Goal: Task Accomplishment & Management: Complete application form

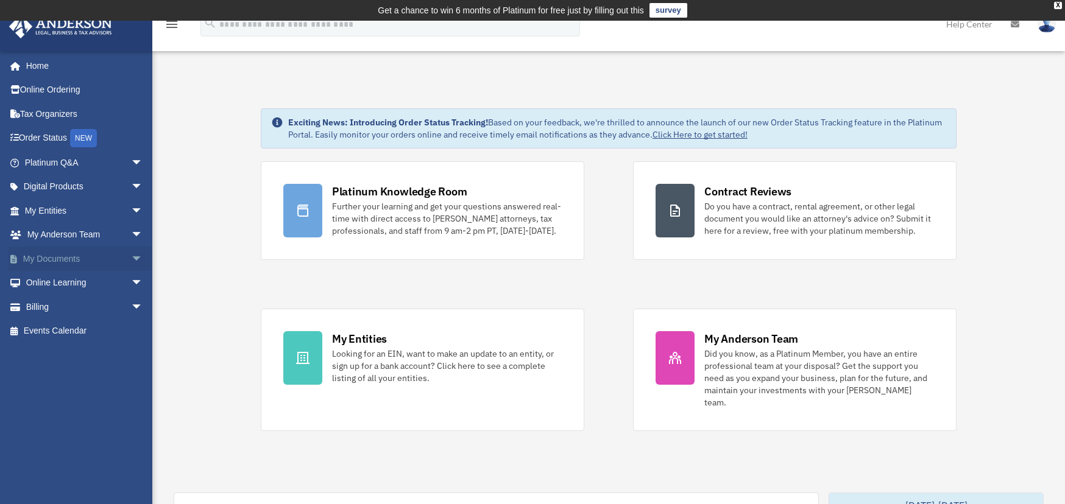
click at [131, 258] on span "arrow_drop_down" at bounding box center [143, 259] width 24 height 25
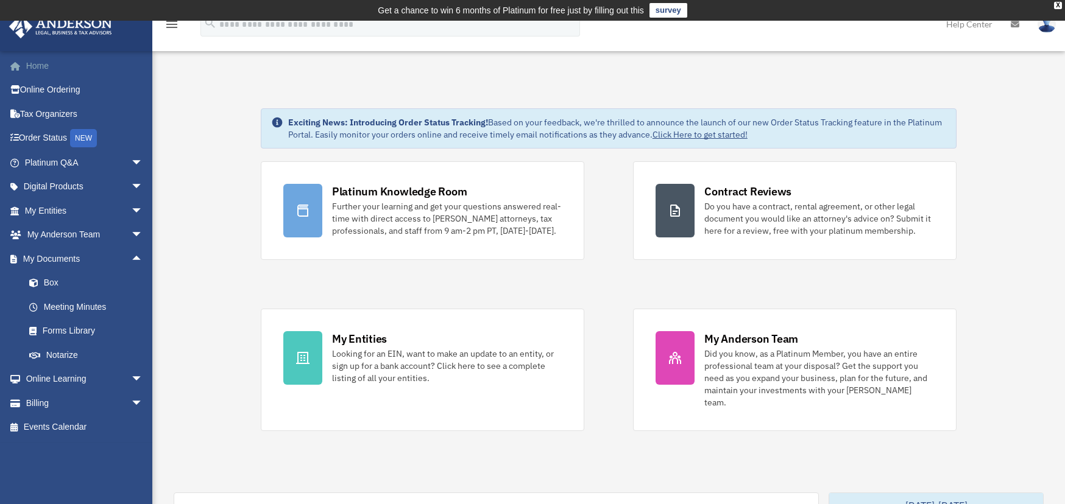
click at [44, 68] on link "Home" at bounding box center [85, 66] width 153 height 24
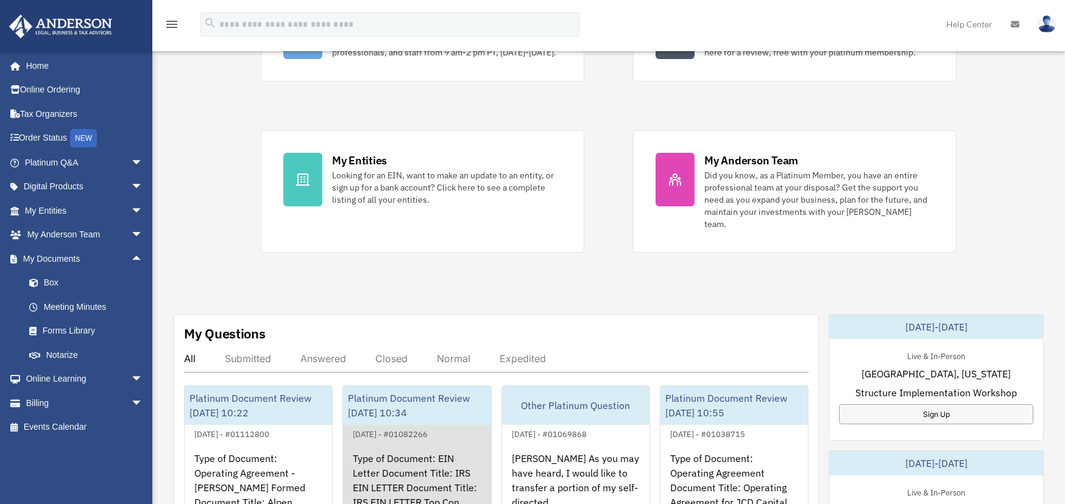
scroll to position [365, 0]
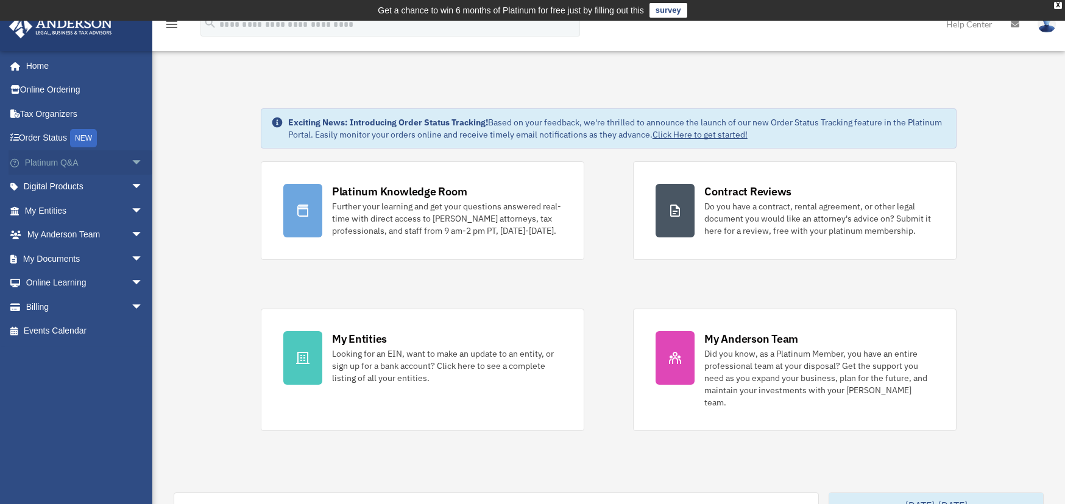
click at [68, 162] on link "Platinum Q&A arrow_drop_down" at bounding box center [85, 162] width 153 height 24
click at [131, 163] on span "arrow_drop_down" at bounding box center [143, 162] width 24 height 25
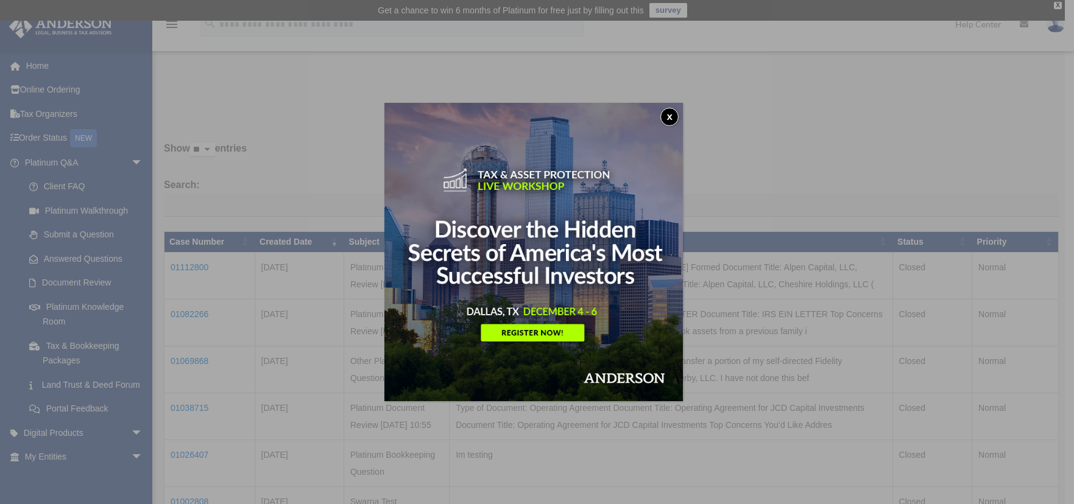
click at [672, 111] on button "x" at bounding box center [669, 117] width 18 height 18
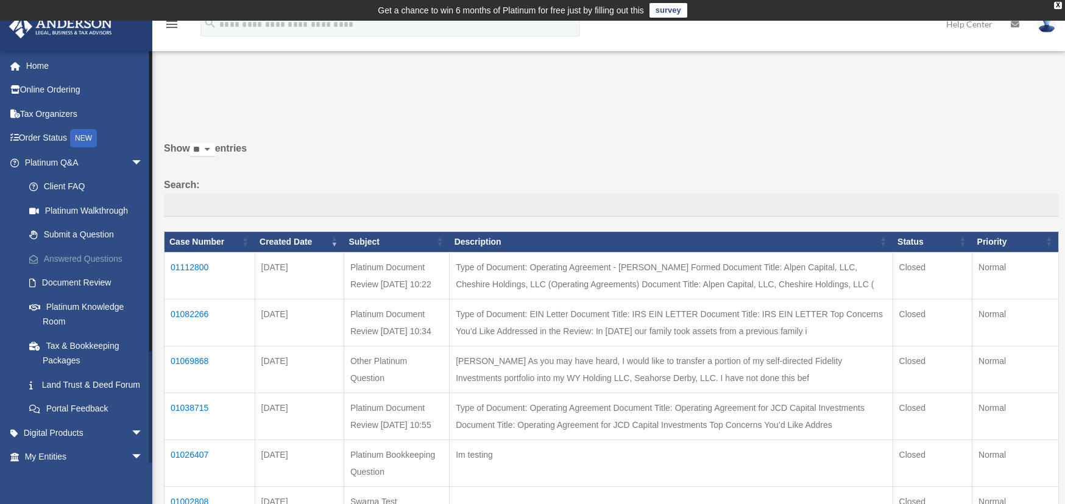
click at [83, 250] on link "Answered Questions" at bounding box center [89, 259] width 144 height 24
click at [80, 233] on link "Submit a Question" at bounding box center [89, 235] width 144 height 24
drag, startPoint x: 86, startPoint y: 253, endPoint x: 93, endPoint y: 250, distance: 7.9
click at [86, 252] on link "Answered Questions" at bounding box center [89, 259] width 144 height 24
click at [91, 231] on link "Submit a Question" at bounding box center [89, 235] width 144 height 24
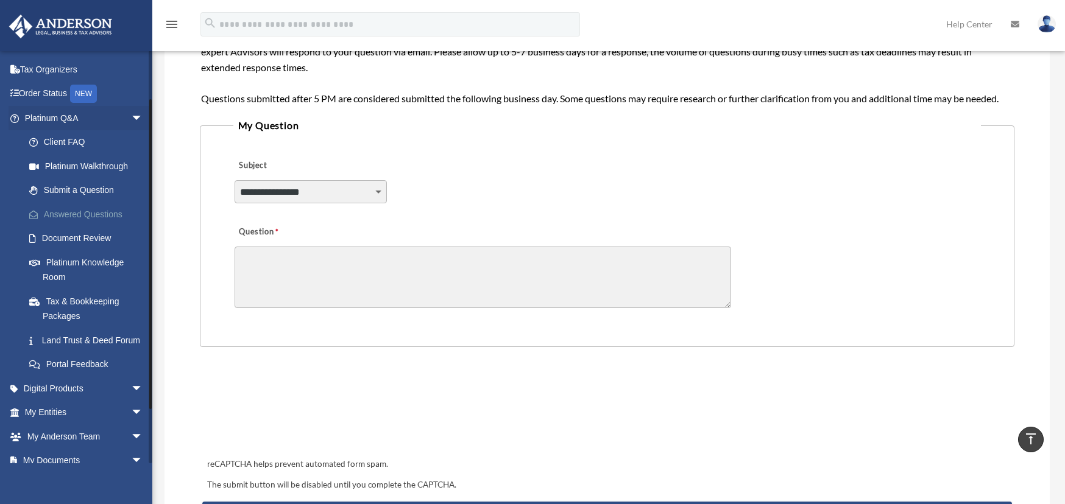
scroll to position [61, 0]
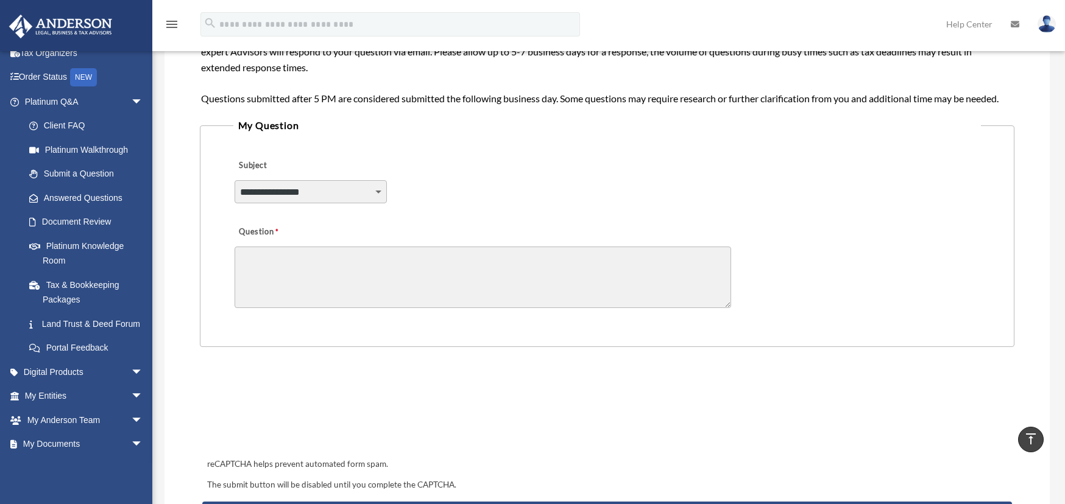
click at [295, 197] on select "**********" at bounding box center [310, 191] width 152 height 23
click at [431, 187] on div "**********" at bounding box center [607, 183] width 748 height 66
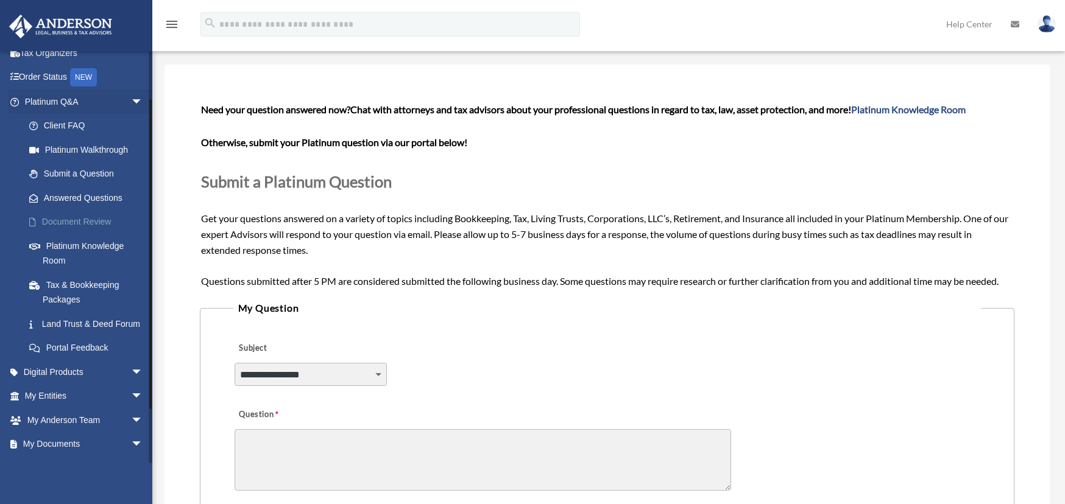
click at [96, 224] on link "Document Review" at bounding box center [89, 222] width 144 height 24
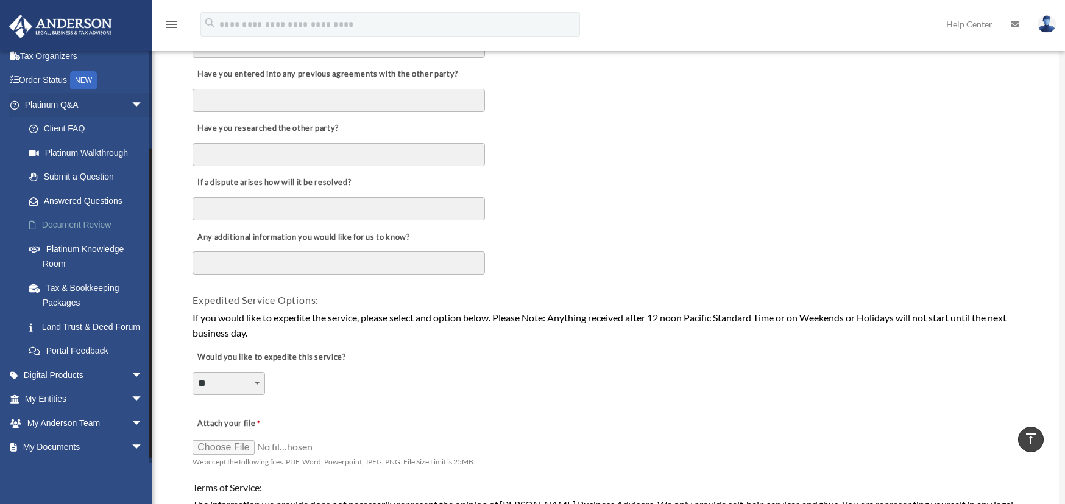
scroll to position [122, 0]
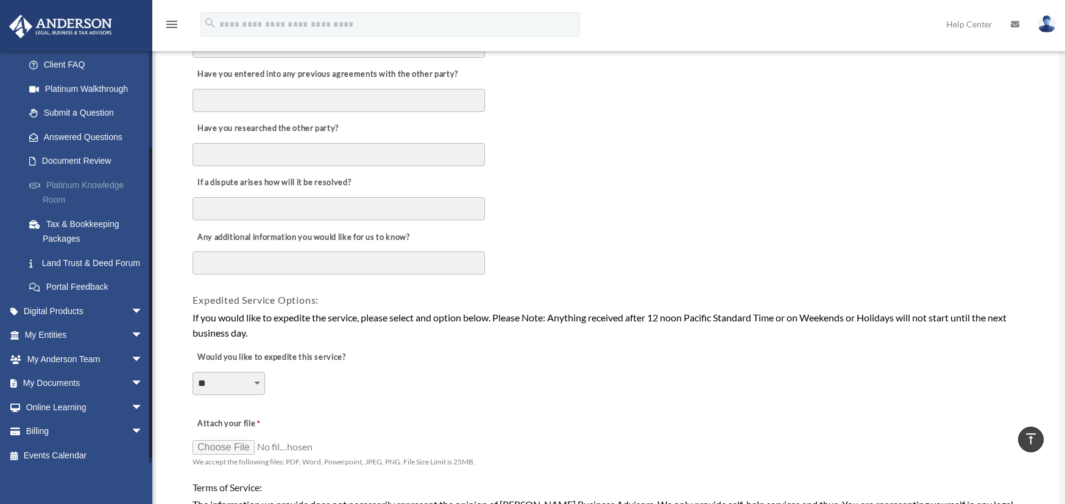
click at [81, 192] on link "Platinum Knowledge Room" at bounding box center [89, 192] width 144 height 39
click at [77, 183] on link "Platinum Knowledge Room" at bounding box center [89, 192] width 144 height 39
click at [73, 186] on link "Platinum Knowledge Room" at bounding box center [89, 192] width 144 height 39
click at [51, 192] on link "Platinum Knowledge Room" at bounding box center [89, 192] width 144 height 39
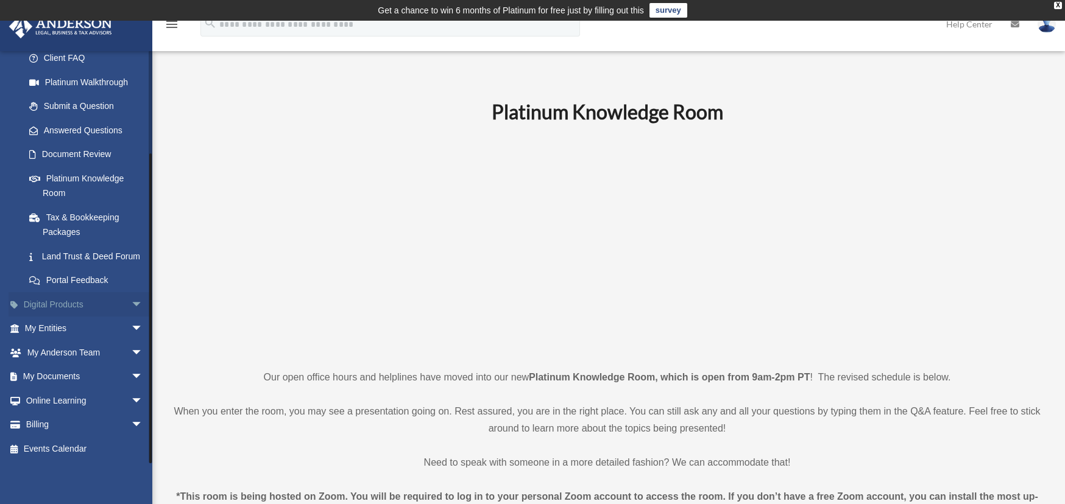
click at [131, 304] on span "arrow_drop_down" at bounding box center [143, 304] width 24 height 25
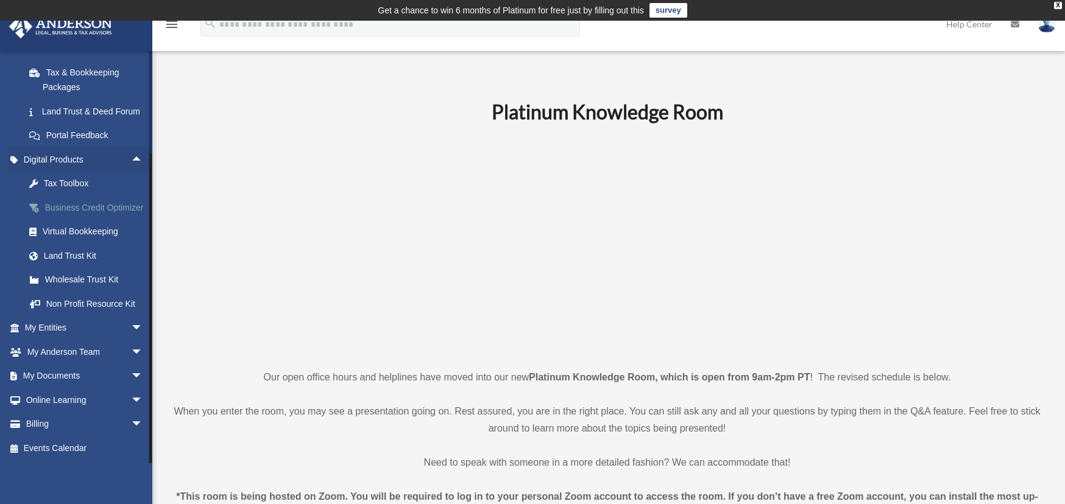
scroll to position [287, 0]
click at [131, 373] on span "arrow_drop_down" at bounding box center [143, 376] width 24 height 25
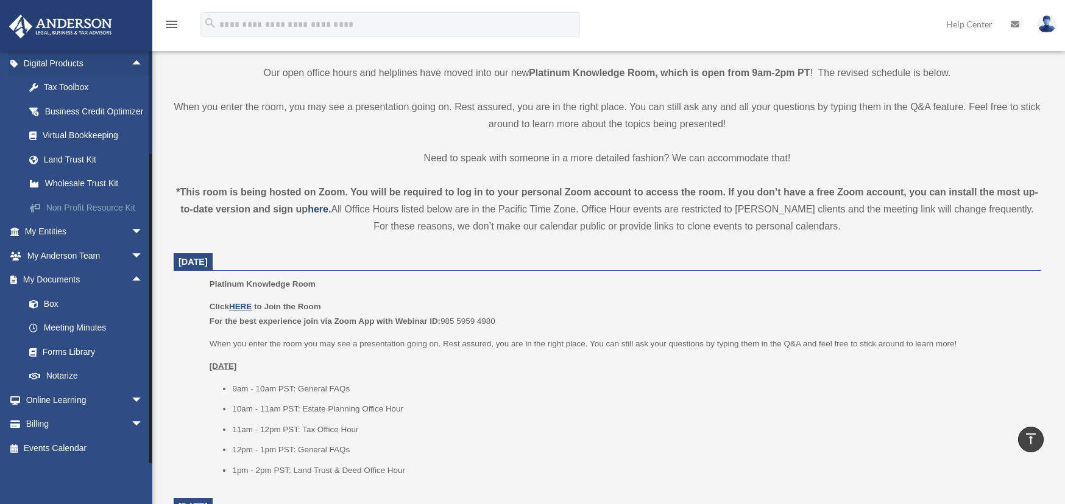
scroll to position [384, 0]
click at [52, 308] on link "Box" at bounding box center [89, 304] width 144 height 24
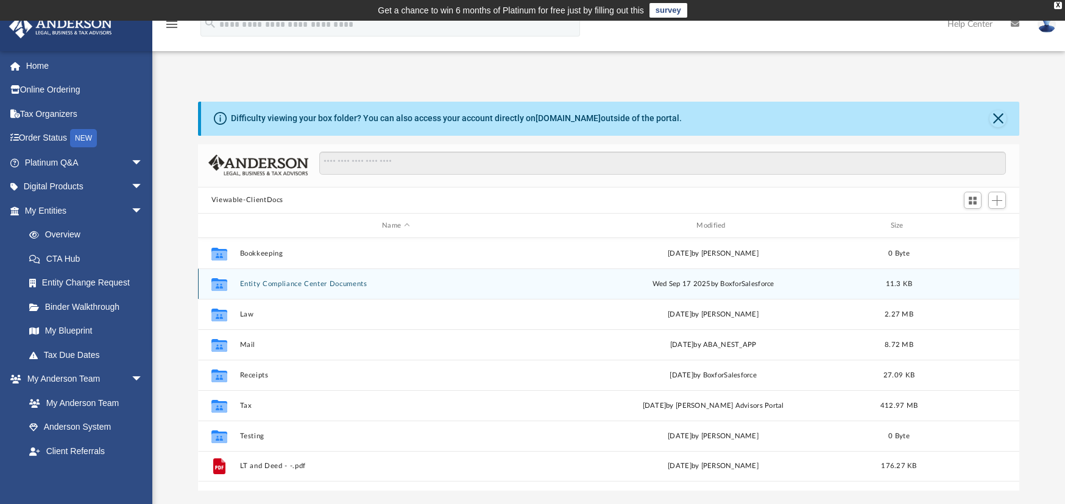
scroll to position [61, 0]
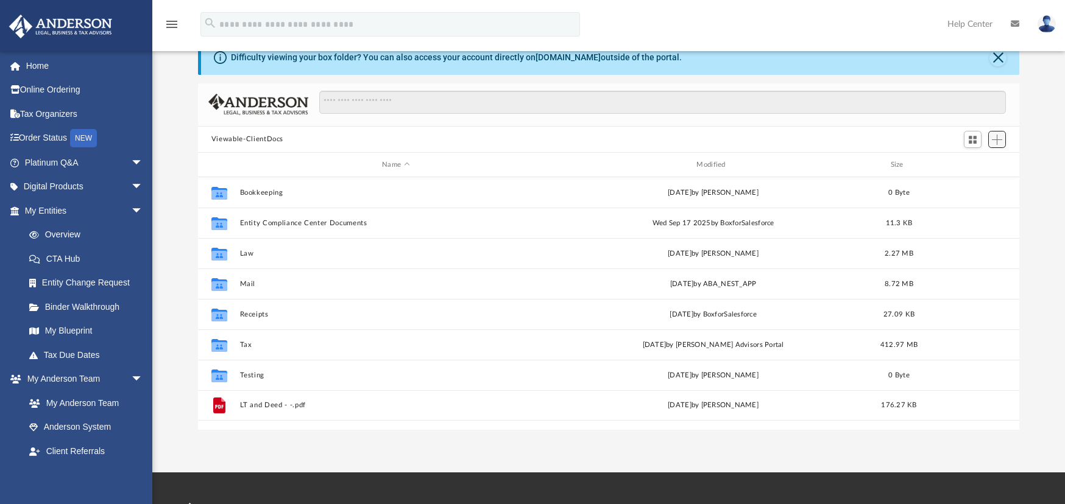
click at [999, 141] on span "Add" at bounding box center [996, 140] width 10 height 10
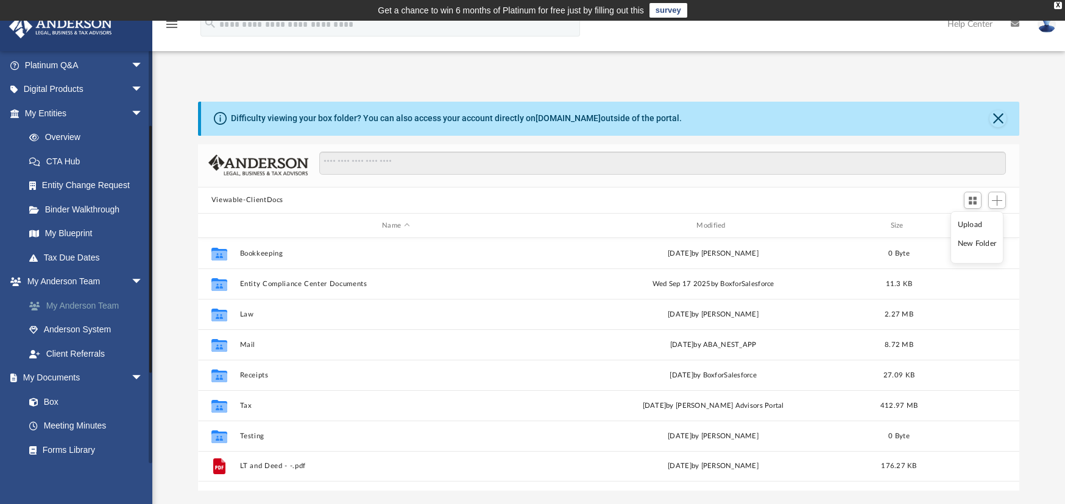
scroll to position [122, 0]
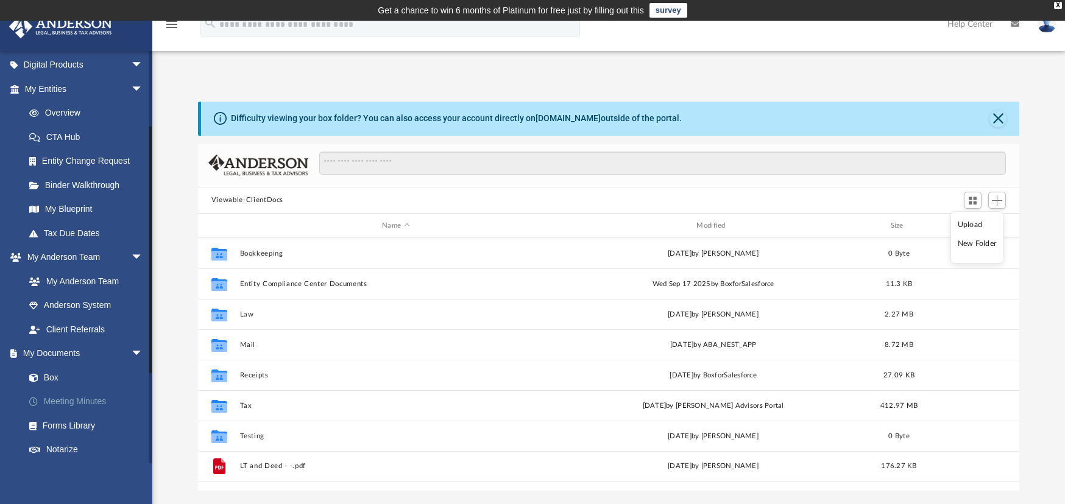
click at [99, 401] on link "Meeting Minutes" at bounding box center [89, 402] width 144 height 24
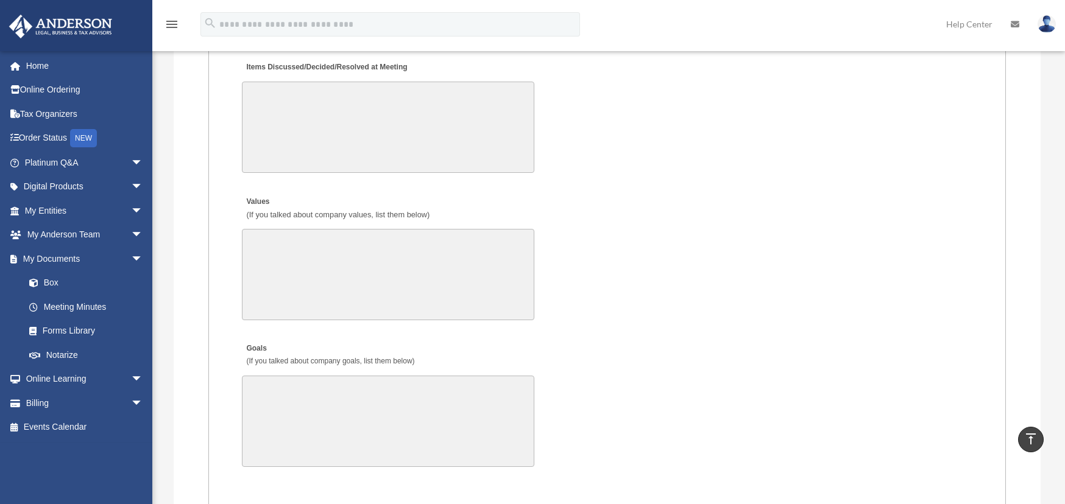
scroll to position [2010, 0]
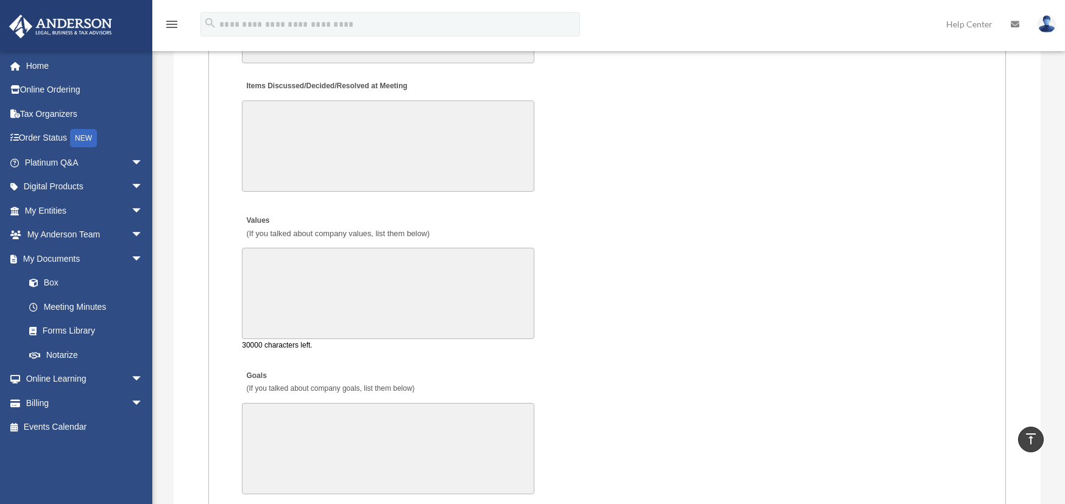
click at [352, 270] on textarea "Values (If you talked about company values, list them below)" at bounding box center [388, 293] width 292 height 91
click at [289, 135] on textarea "Items Discussed/Decided/Resolved at Meeting" at bounding box center [388, 145] width 292 height 91
click at [549, 353] on div "Goals (If you talked about company goals, list them below) 30000 characters lef…" at bounding box center [607, 422] width 732 height 139
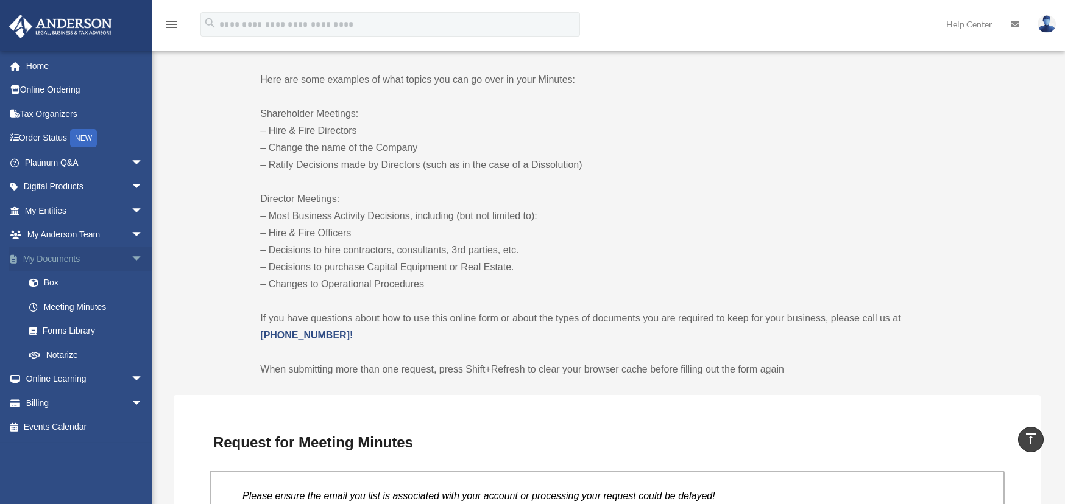
scroll to position [670, 0]
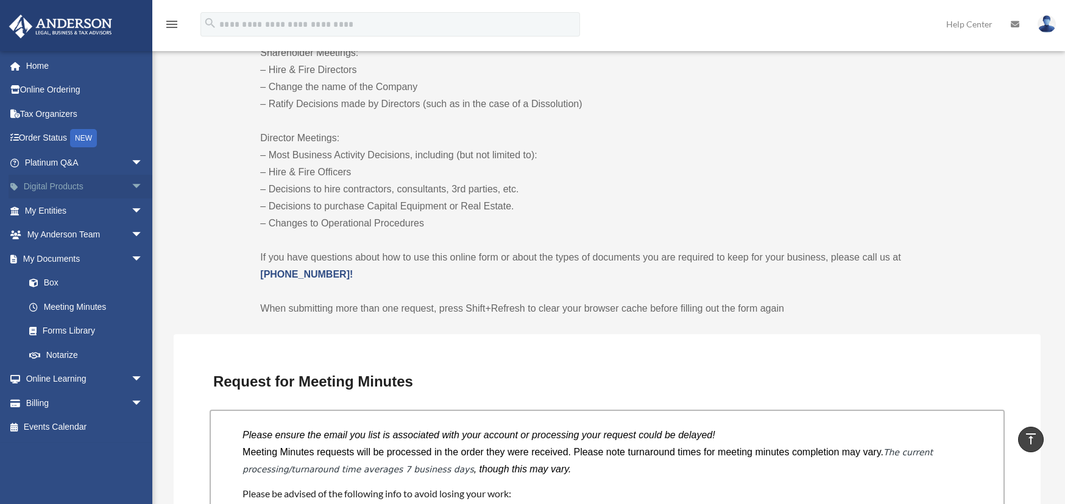
click at [49, 192] on link "Digital Products arrow_drop_down" at bounding box center [85, 187] width 153 height 24
click at [131, 183] on span "arrow_drop_down" at bounding box center [143, 187] width 24 height 25
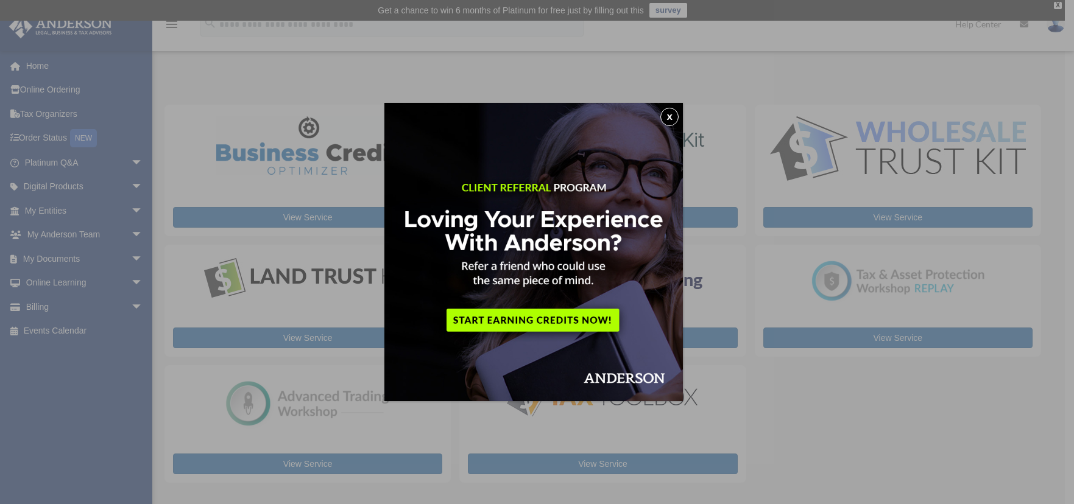
click at [671, 124] on button "x" at bounding box center [669, 117] width 18 height 18
